Goal: Task Accomplishment & Management: Use online tool/utility

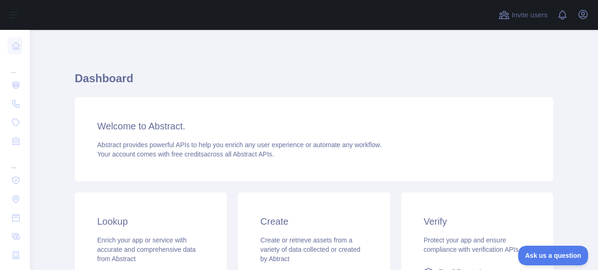
click at [235, 90] on h1 "Dashboard" at bounding box center [314, 82] width 478 height 22
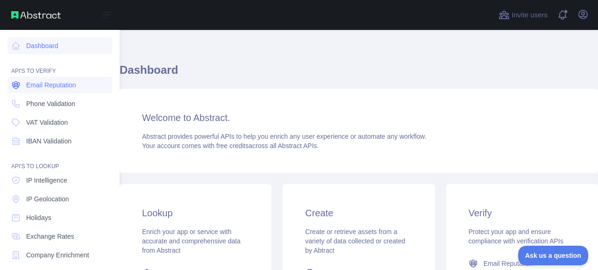
click at [66, 82] on span "Email Reputation" at bounding box center [51, 84] width 50 height 9
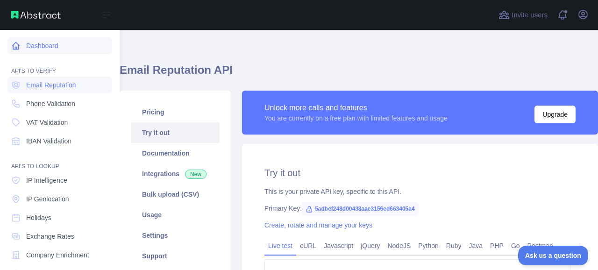
click at [41, 49] on link "Dashboard" at bounding box center [59, 45] width 105 height 17
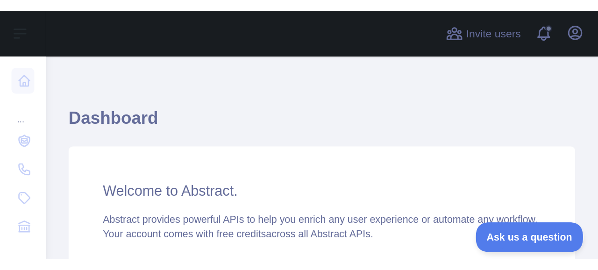
scroll to position [8, 0]
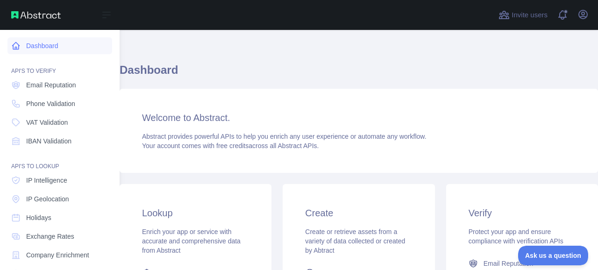
click at [35, 51] on link "Dashboard" at bounding box center [59, 45] width 105 height 17
click at [26, 87] on span "Email Reputation" at bounding box center [51, 84] width 50 height 9
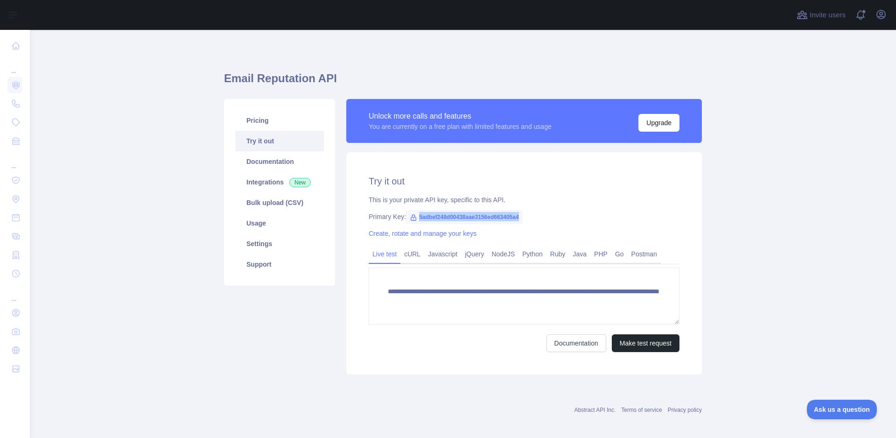
drag, startPoint x: 413, startPoint y: 217, endPoint x: 518, endPoint y: 218, distance: 105.1
click at [518, 218] on span "5adbef248d00438aae3156ed663405a4" at bounding box center [464, 217] width 117 height 14
copy span "5adbef248d00438aae3156ed663405a4"
